Goal: Check status: Check status

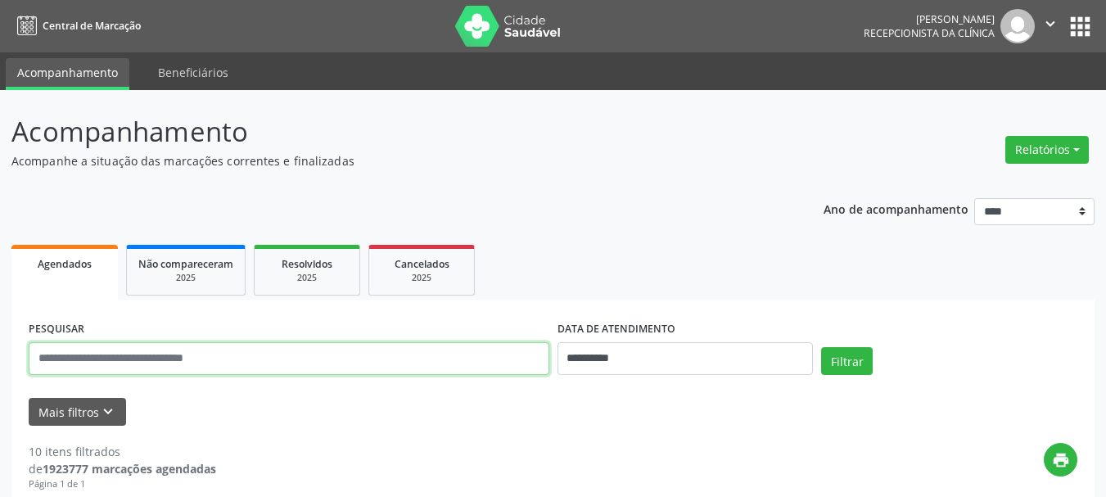
click at [181, 361] on input "text" at bounding box center [289, 358] width 521 height 33
type input "**********"
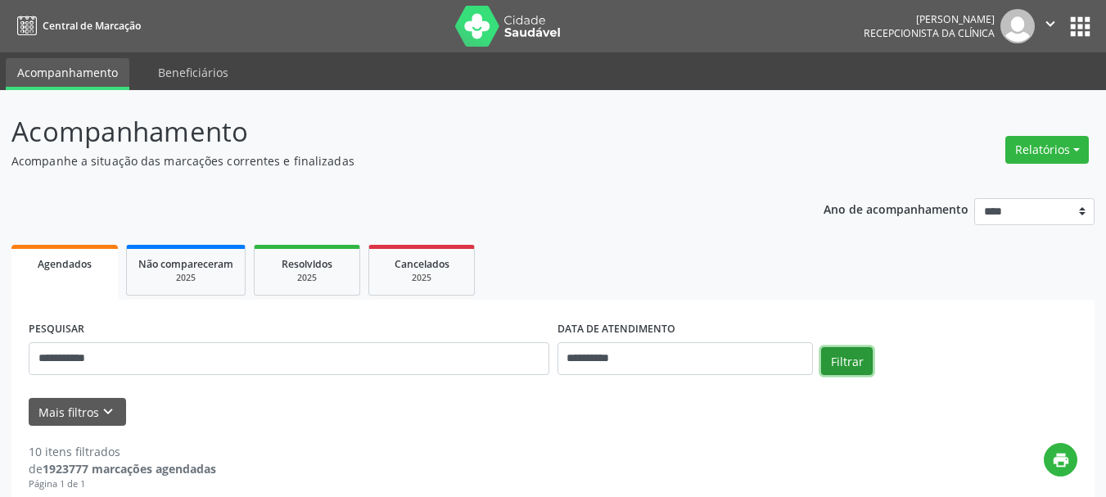
click at [846, 371] on button "Filtrar" at bounding box center [847, 361] width 52 height 28
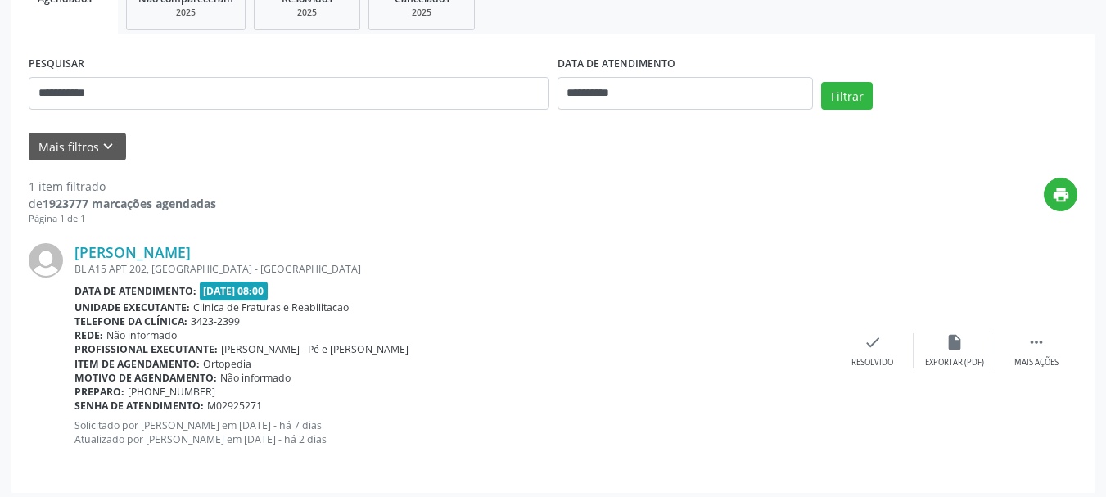
scroll to position [273, 0]
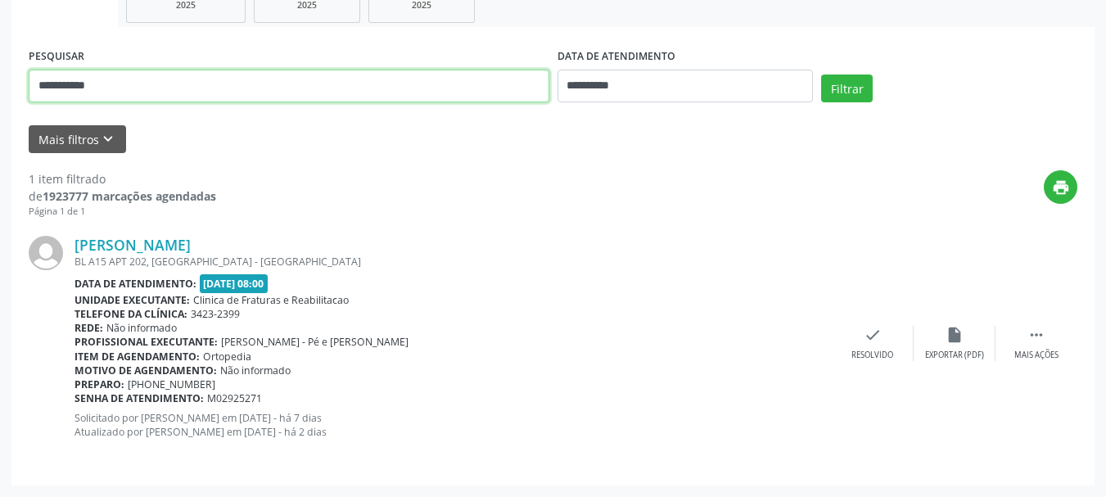
drag, startPoint x: 136, startPoint y: 79, endPoint x: 0, endPoint y: 69, distance: 136.3
click at [0, 69] on div "**********" at bounding box center [553, 156] width 1106 height 679
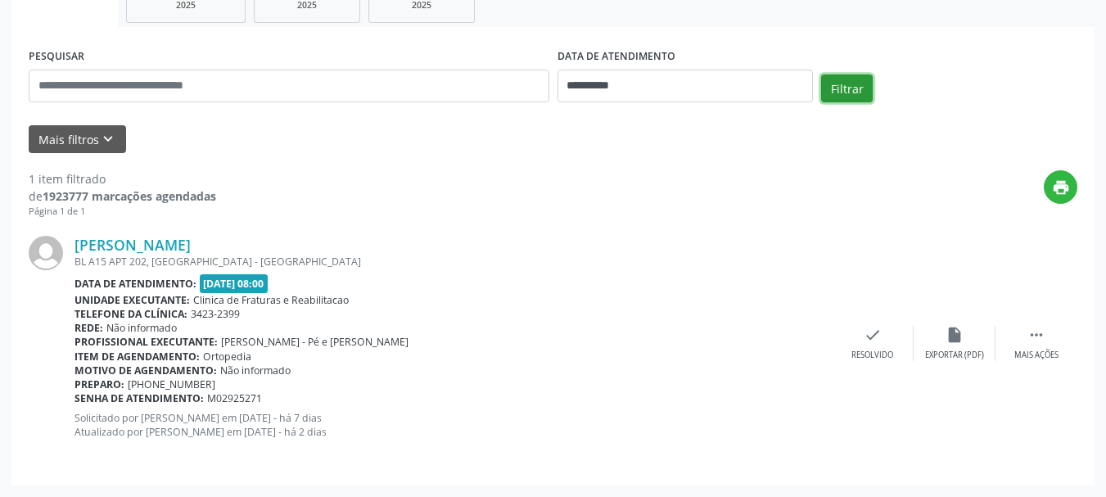
click at [853, 87] on button "Filtrar" at bounding box center [847, 88] width 52 height 28
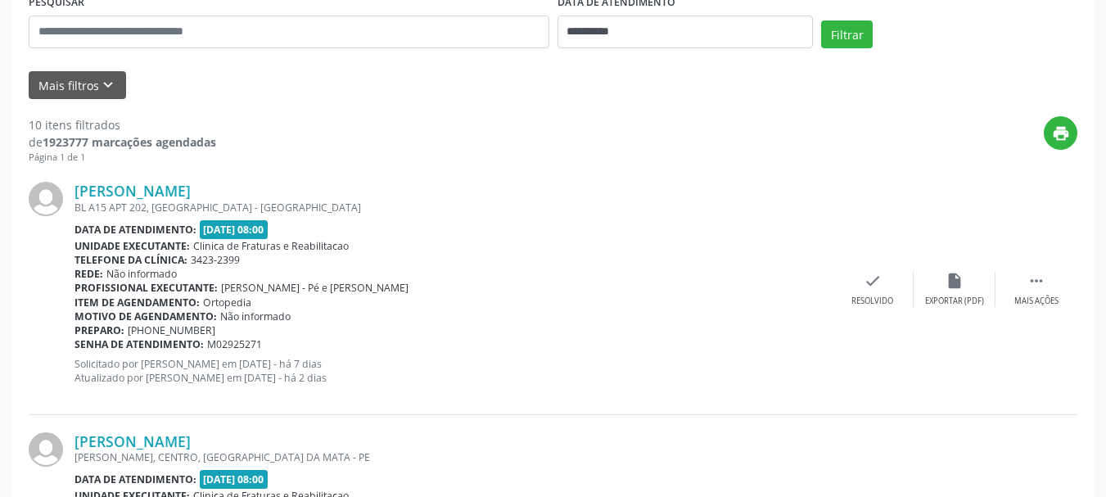
scroll to position [327, 0]
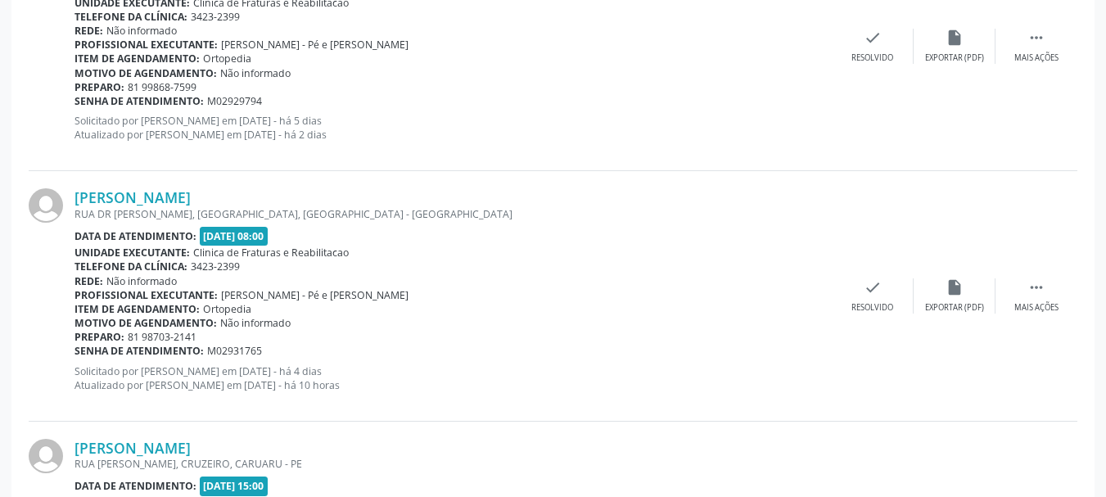
scroll to position [2354, 0]
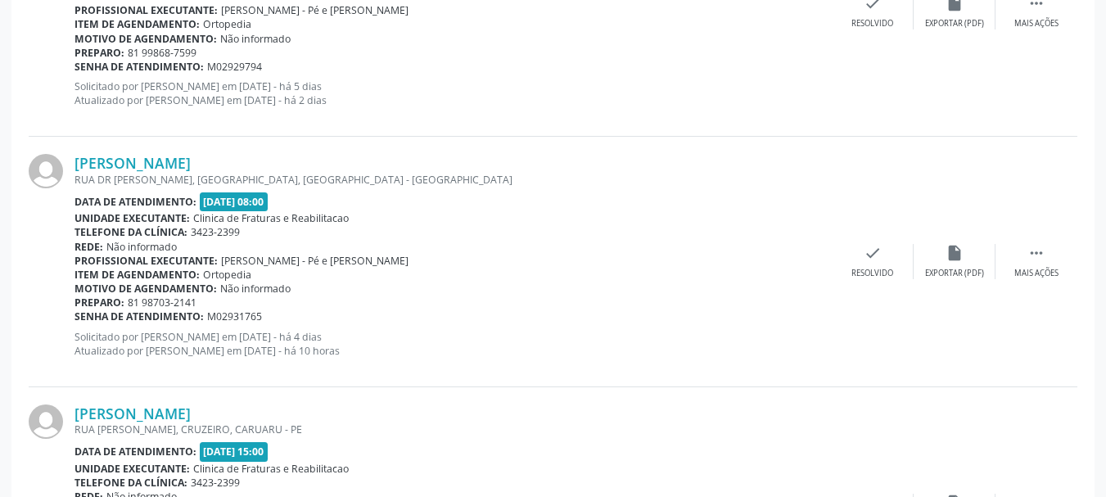
click at [333, 307] on div "Preparo: 81 98703-2141" at bounding box center [452, 302] width 757 height 14
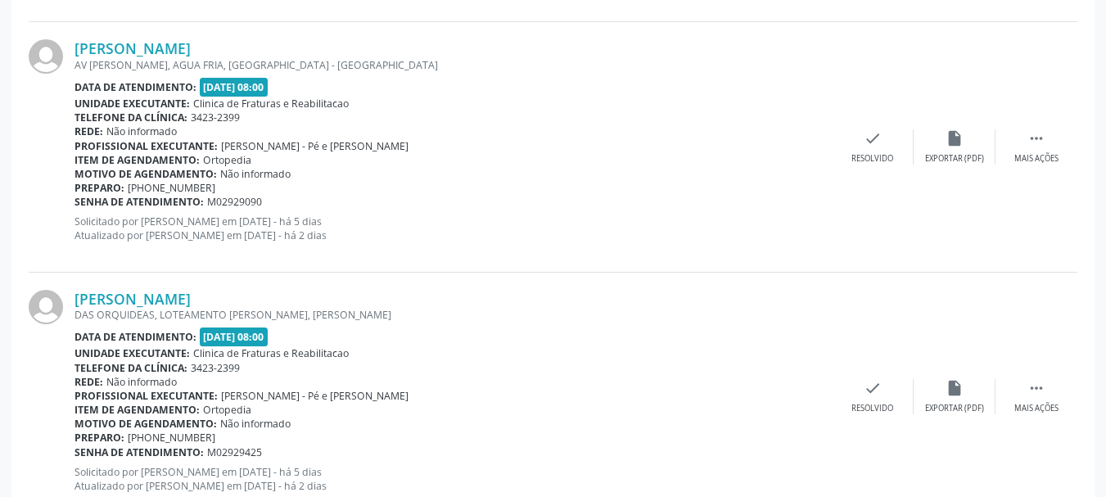
scroll to position [1801, 0]
